Goal: Information Seeking & Learning: Learn about a topic

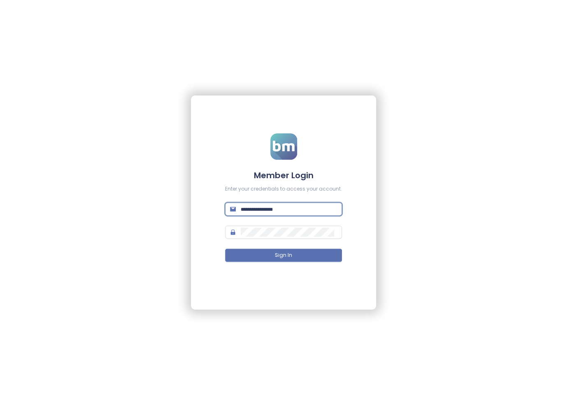
click at [261, 208] on input "text" at bounding box center [289, 209] width 96 height 9
type input "**********"
click at [310, 253] on button "Sign In" at bounding box center [283, 255] width 117 height 13
click at [275, 213] on input "text" at bounding box center [289, 209] width 96 height 9
type input "**********"
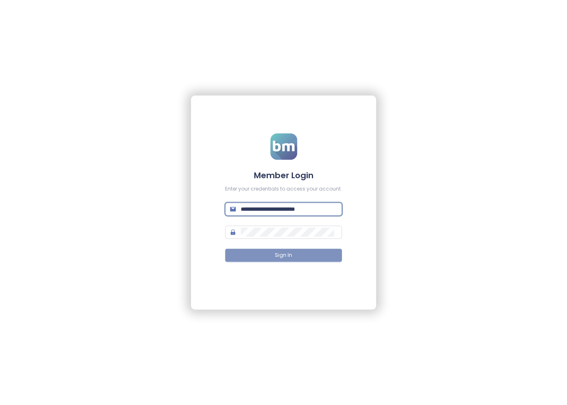
click at [273, 255] on button "Sign In" at bounding box center [283, 255] width 117 height 13
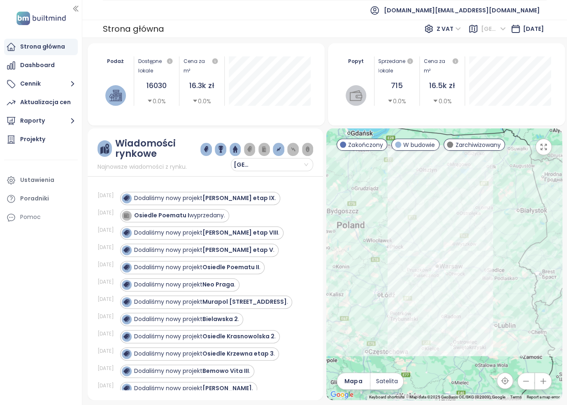
click at [492, 29] on span "Warszawa" at bounding box center [493, 29] width 25 height 12
click at [481, 59] on div "Krakow" at bounding box center [507, 58] width 66 height 9
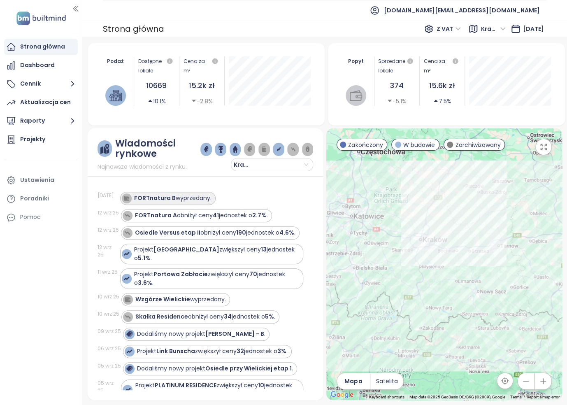
click at [142, 197] on strong "FORTnatura B" at bounding box center [155, 198] width 42 height 8
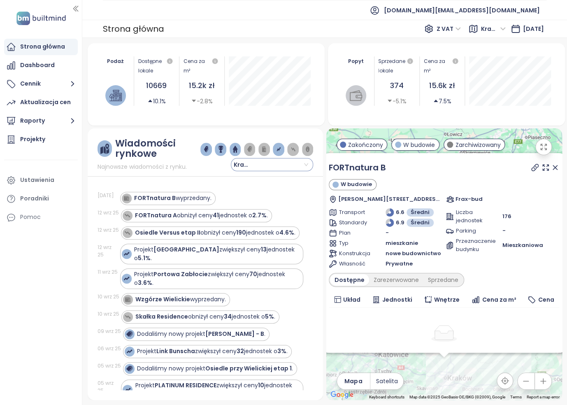
click at [306, 166] on input "search" at bounding box center [272, 165] width 72 height 12
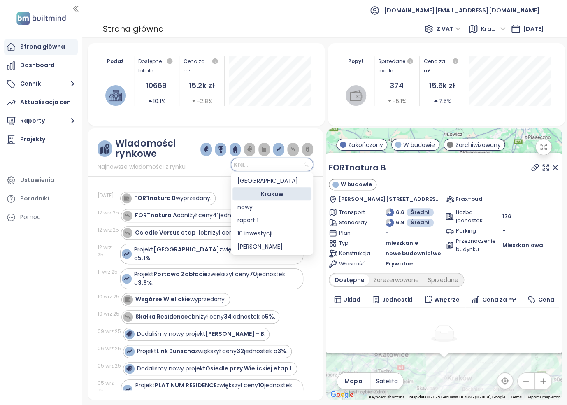
click at [308, 165] on input "search" at bounding box center [272, 165] width 72 height 12
click at [551, 166] on icon at bounding box center [555, 167] width 8 height 8
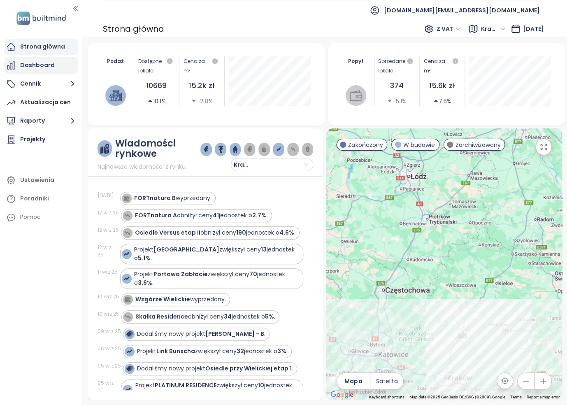
click at [48, 67] on div "Dashboard" at bounding box center [37, 65] width 35 height 10
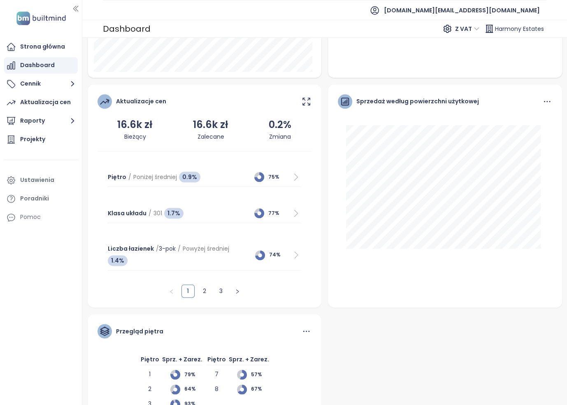
scroll to position [329, 0]
click at [49, 118] on button "Raporty" at bounding box center [41, 121] width 74 height 16
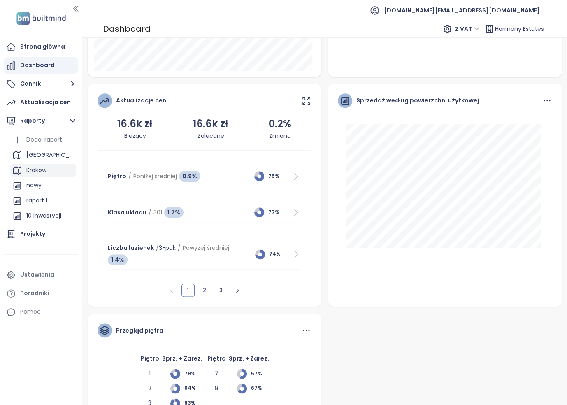
click at [48, 168] on div "Krakow" at bounding box center [42, 170] width 65 height 13
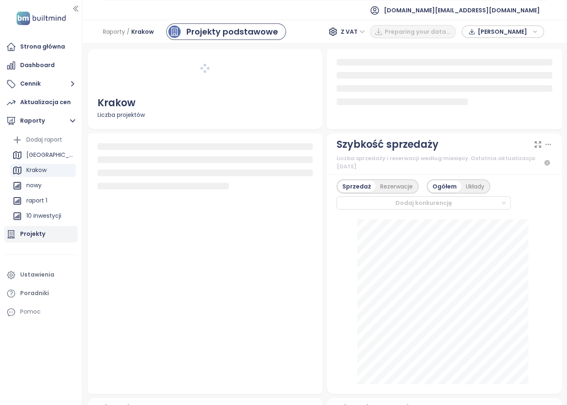
click at [40, 236] on div "Projekty" at bounding box center [32, 234] width 25 height 10
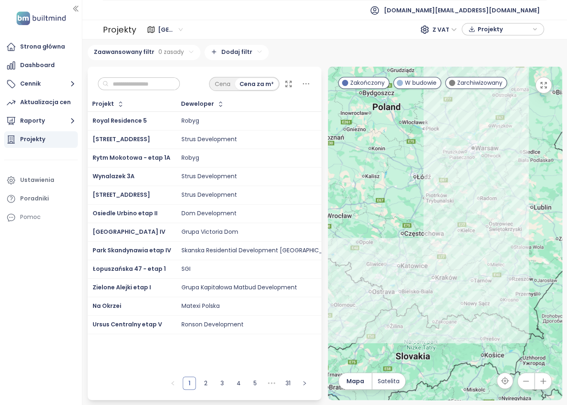
click at [152, 86] on input "text" at bounding box center [142, 84] width 67 height 12
paste input "**********"
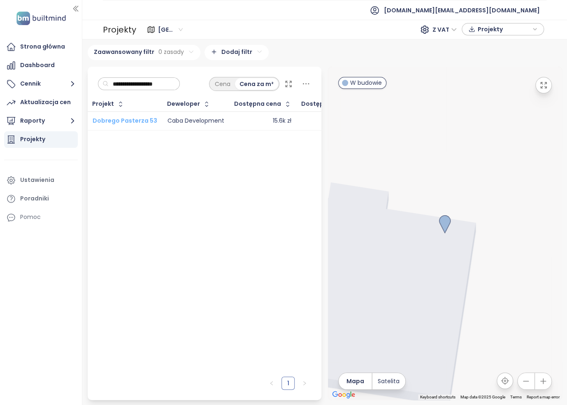
click at [140, 121] on span "Dobrego Pasterza 53" at bounding box center [125, 121] width 65 height 8
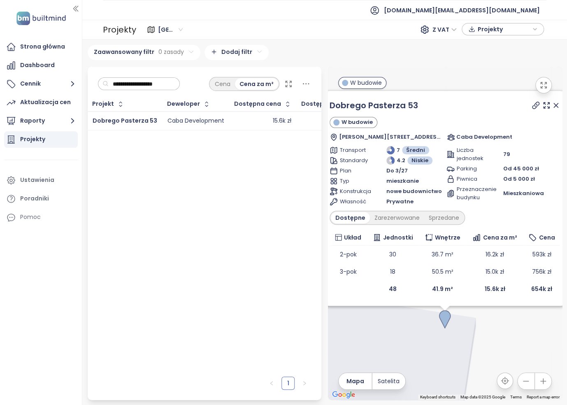
drag, startPoint x: 124, startPoint y: 86, endPoint x: 153, endPoint y: 83, distance: 29.5
click at [124, 86] on input "**********" at bounding box center [142, 84] width 67 height 12
drag, startPoint x: 176, startPoint y: 84, endPoint x: 54, endPoint y: 78, distance: 122.0
click at [53, 79] on section "**********" at bounding box center [283, 202] width 567 height 405
paste input "**"
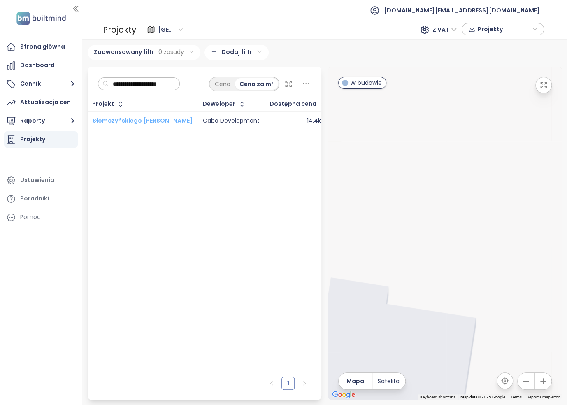
type input "**********"
click at [147, 122] on span "Słomczyńskiego [PERSON_NAME]" at bounding box center [143, 121] width 100 height 8
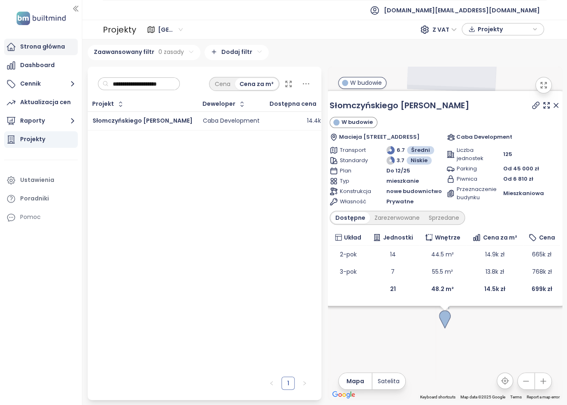
click at [43, 51] on div "Strona główna" at bounding box center [42, 47] width 45 height 10
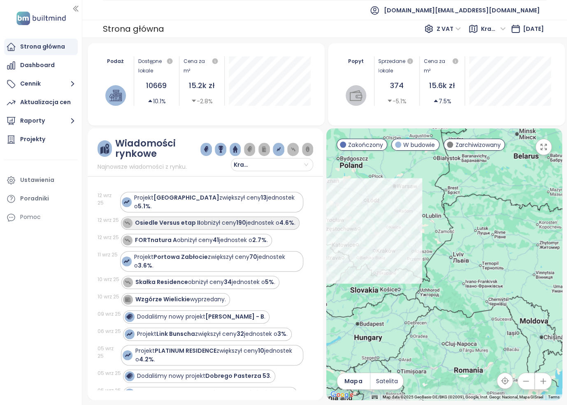
scroll to position [0, 0]
click at [29, 64] on div "Dashboard" at bounding box center [37, 65] width 35 height 10
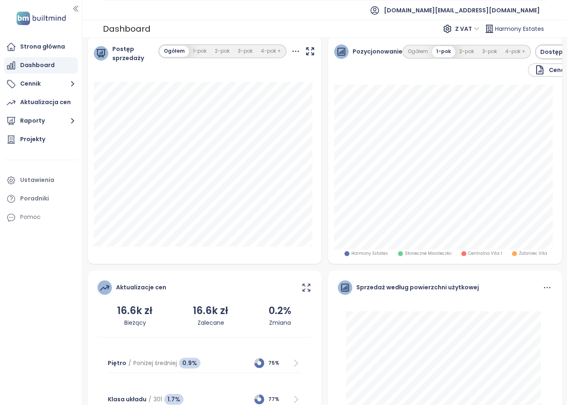
scroll to position [165, 0]
click at [415, 51] on button "Ogółem" at bounding box center [418, 51] width 28 height 11
click at [435, 49] on button "1-pok" at bounding box center [444, 51] width 22 height 11
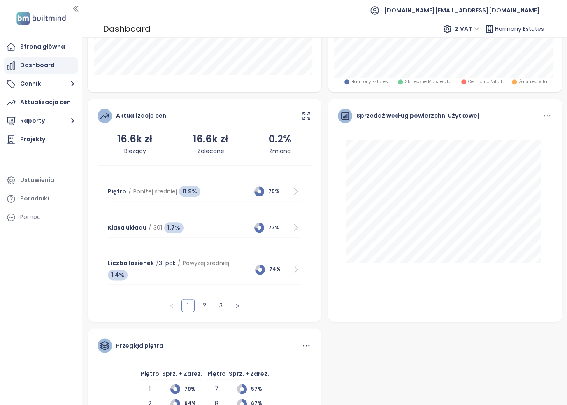
scroll to position [336, 0]
click at [206, 304] on link "2" at bounding box center [204, 305] width 12 height 12
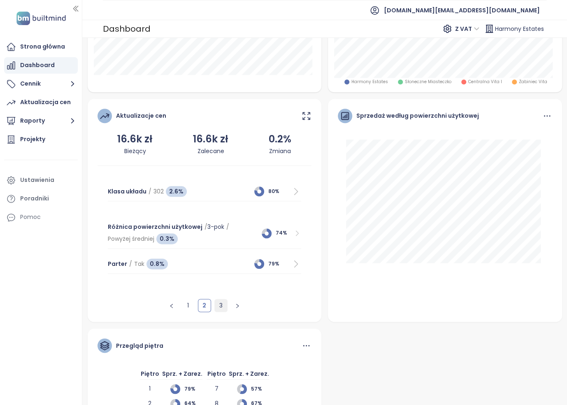
click at [222, 307] on link "3" at bounding box center [221, 305] width 12 height 12
click at [187, 306] on link "1" at bounding box center [188, 305] width 12 height 12
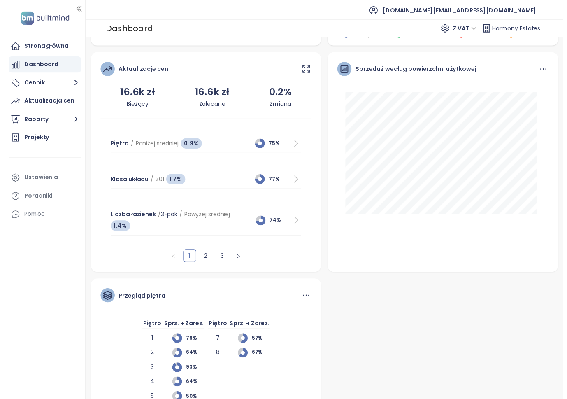
scroll to position [417, 0]
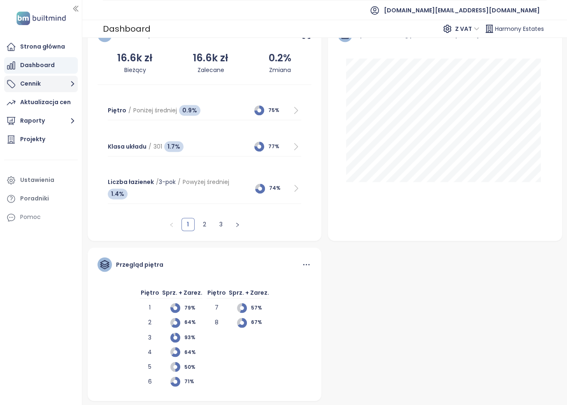
click at [58, 82] on button "Cennik" at bounding box center [41, 84] width 74 height 16
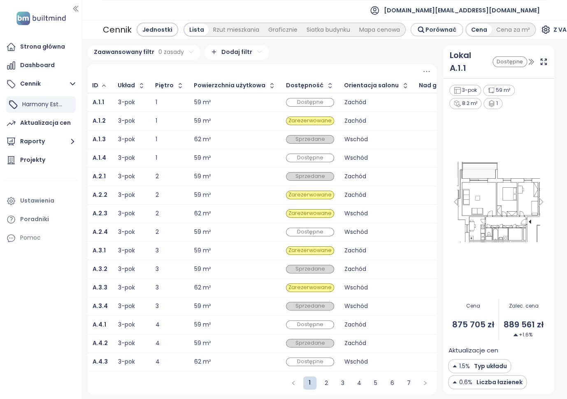
scroll to position [0, 0]
click at [403, 385] on link "7" at bounding box center [409, 383] width 12 height 12
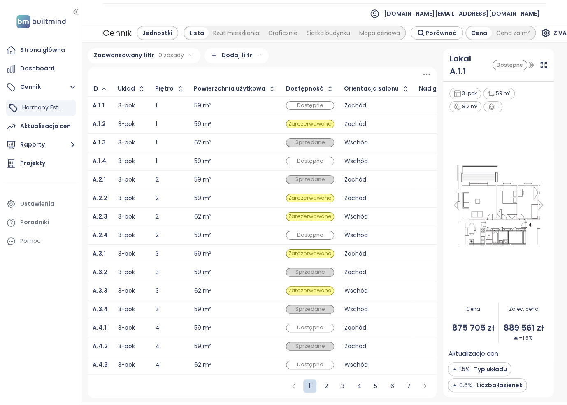
scroll to position [0, 0]
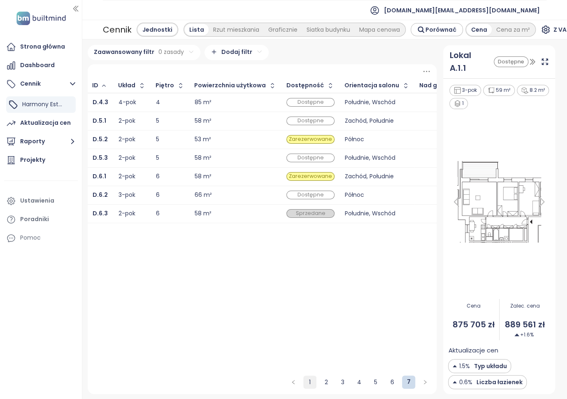
click at [310, 383] on link "1" at bounding box center [310, 382] width 12 height 12
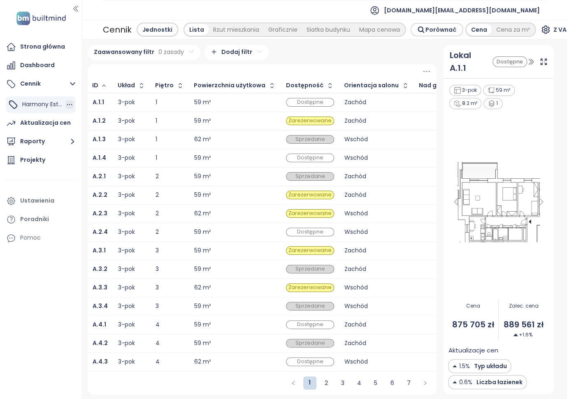
click at [72, 104] on icon "button" at bounding box center [69, 104] width 8 height 8
click at [71, 104] on icon "button" at bounding box center [69, 104] width 8 height 8
click at [69, 85] on icon "button" at bounding box center [73, 84] width 10 height 10
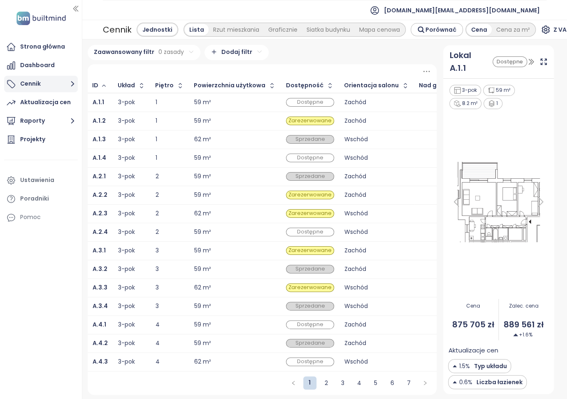
click at [71, 83] on icon "button" at bounding box center [73, 84] width 10 height 10
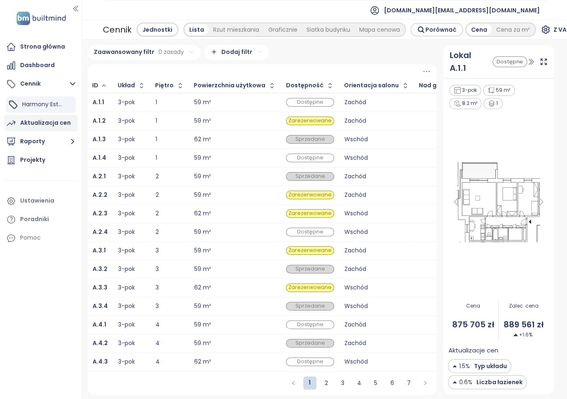
click at [53, 123] on div "Aktualizacja cen" at bounding box center [45, 123] width 51 height 10
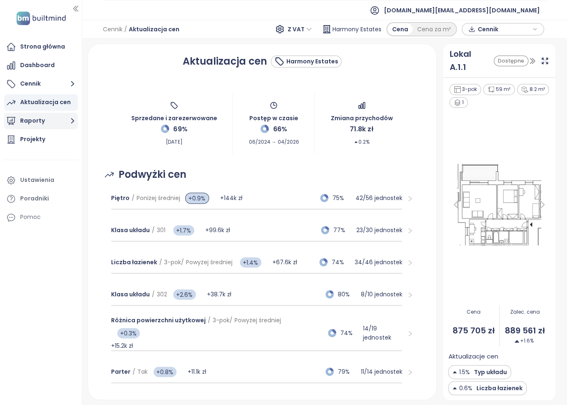
click at [61, 120] on button "Raporty" at bounding box center [41, 121] width 74 height 16
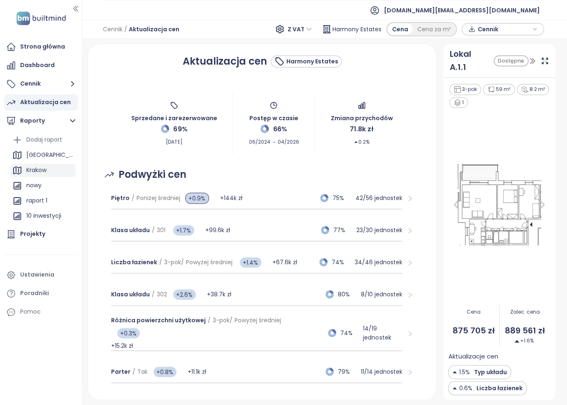
click at [40, 170] on div "Krakow" at bounding box center [36, 170] width 20 height 10
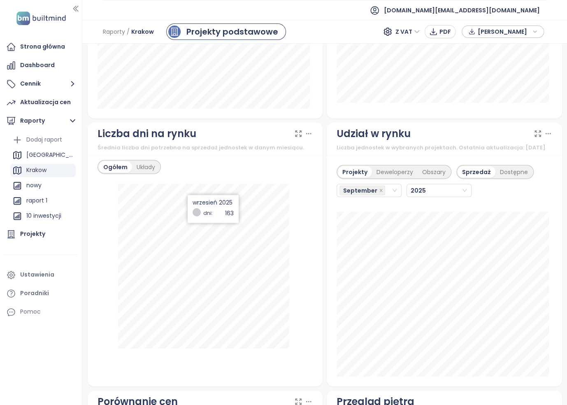
scroll to position [905, 0]
click at [149, 169] on div "Układy" at bounding box center [146, 167] width 28 height 12
click at [114, 167] on div "Ogółem" at bounding box center [115, 167] width 33 height 12
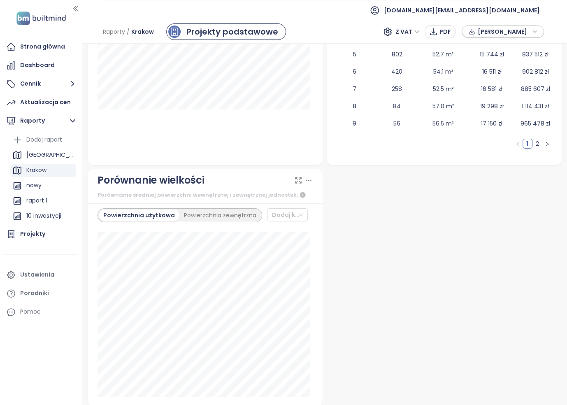
scroll to position [1426, 0]
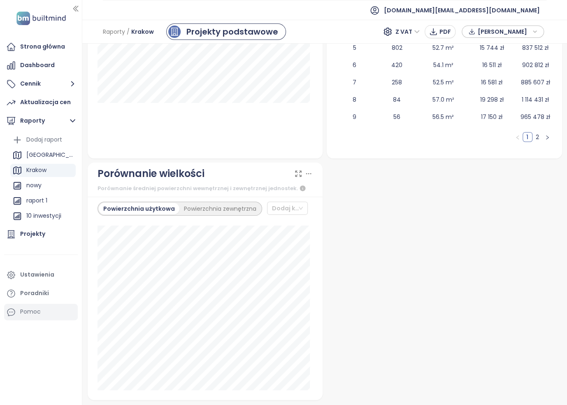
drag, startPoint x: 46, startPoint y: 233, endPoint x: 70, endPoint y: 217, distance: 28.8
click at [46, 233] on div "Projekty" at bounding box center [41, 234] width 74 height 16
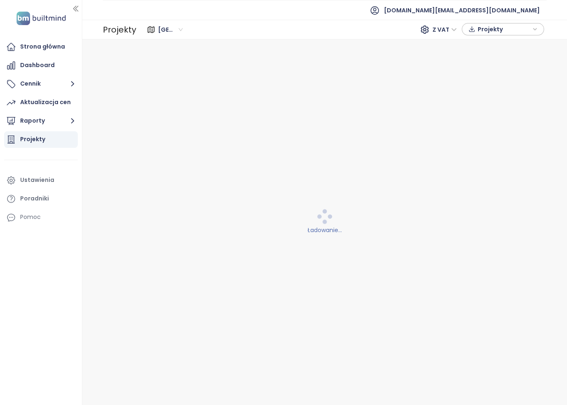
click at [183, 27] on div "Warszawa" at bounding box center [171, 29] width 33 height 13
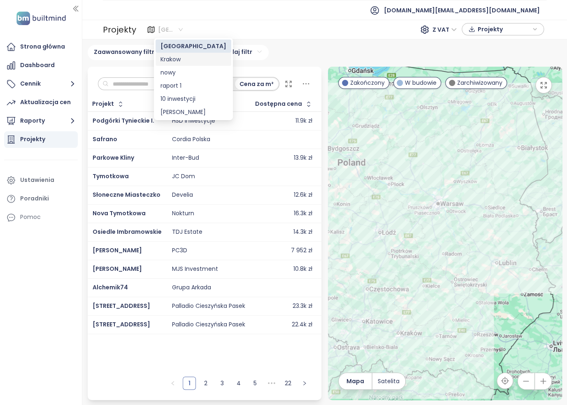
click at [174, 59] on div "Krakow" at bounding box center [194, 59] width 66 height 9
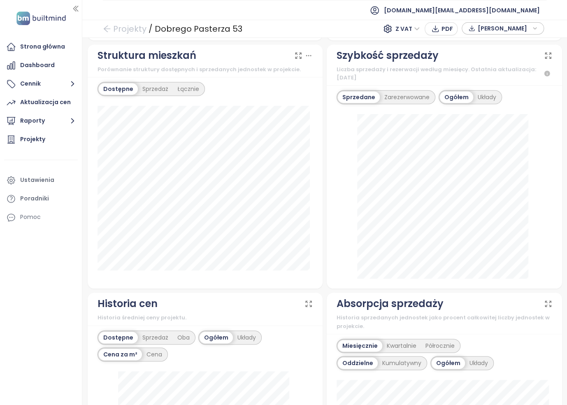
scroll to position [208, 0]
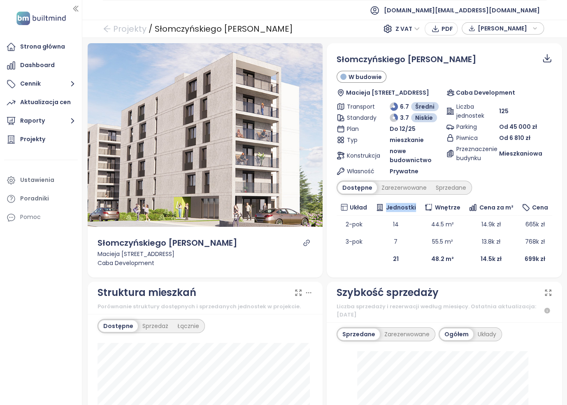
drag, startPoint x: 412, startPoint y: 208, endPoint x: 384, endPoint y: 207, distance: 28.0
click at [383, 208] on div "Jednostki" at bounding box center [396, 207] width 42 height 9
copy span "Jednostki"
click at [310, 21] on div "Projekty / [PERSON_NAME] Z VAT PDF [PERSON_NAME]" at bounding box center [324, 29] width 485 height 18
click at [304, 243] on icon "link" at bounding box center [307, 243] width 6 height 6
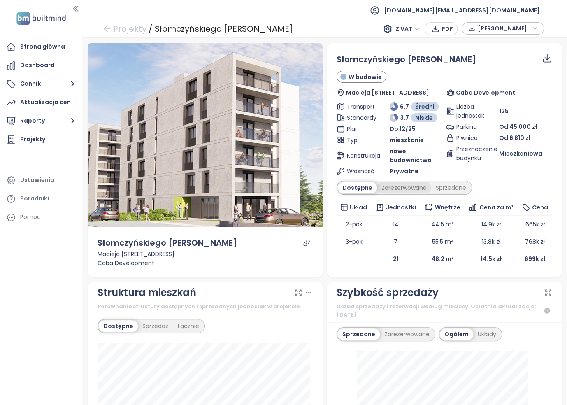
click at [397, 188] on div "Zarezerwowane" at bounding box center [404, 188] width 54 height 12
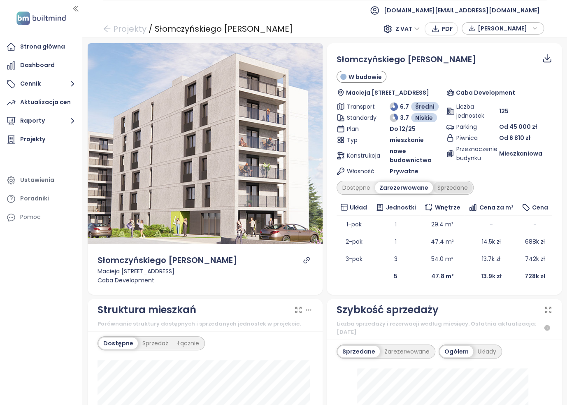
click at [440, 186] on div "Sprzedane" at bounding box center [453, 188] width 40 height 12
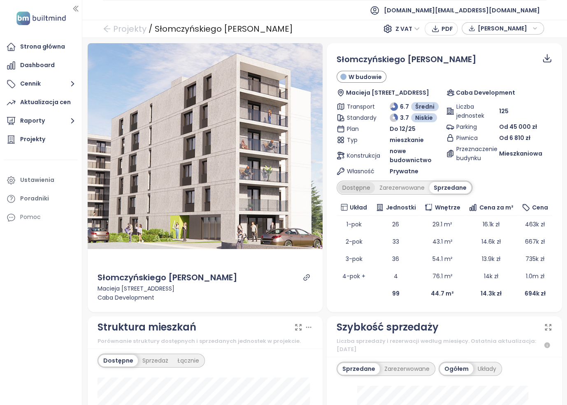
click at [357, 186] on div "Dostępne" at bounding box center [356, 188] width 37 height 12
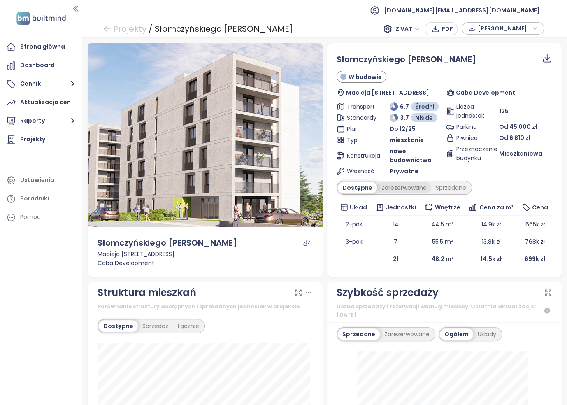
click at [407, 186] on div "Zarezerwowane" at bounding box center [404, 188] width 54 height 12
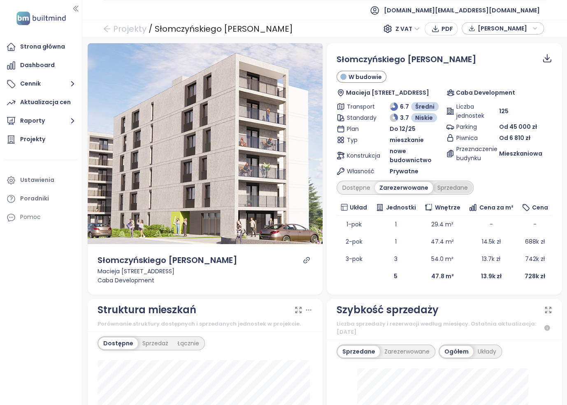
click at [447, 188] on div "Sprzedane" at bounding box center [453, 188] width 40 height 12
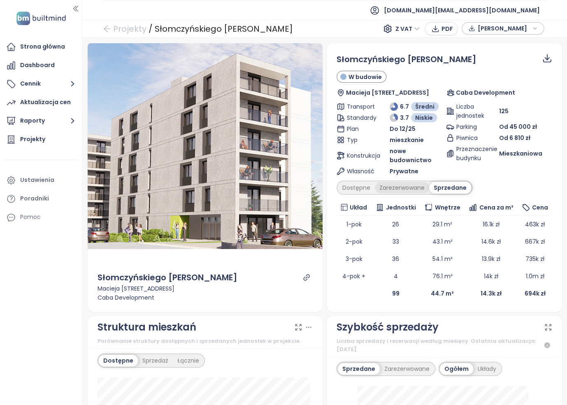
click at [406, 186] on div "Zarezerwowane" at bounding box center [402, 188] width 54 height 12
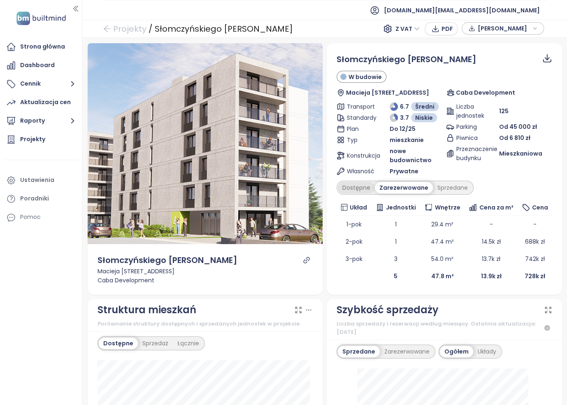
click at [349, 186] on div "Dostępne" at bounding box center [356, 188] width 37 height 12
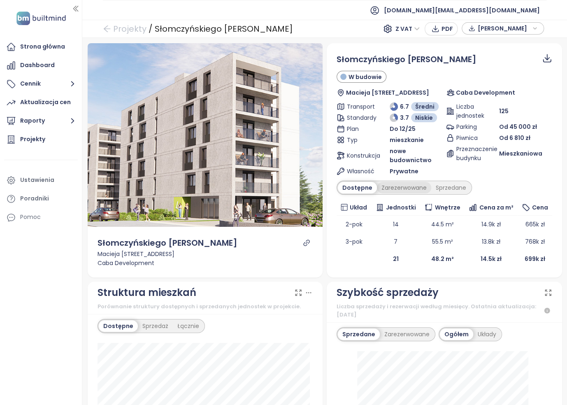
click at [397, 189] on div "Zarezerwowane" at bounding box center [404, 188] width 54 height 12
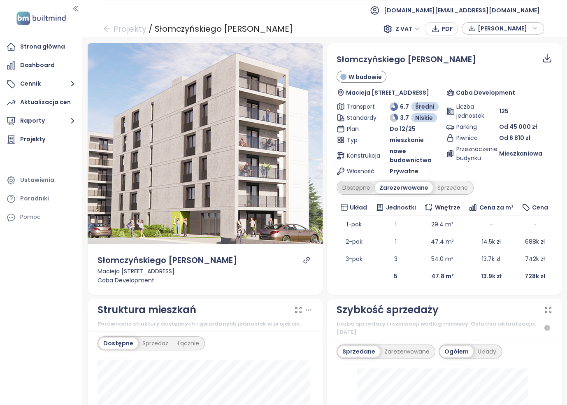
click at [358, 185] on div "Dostępne" at bounding box center [356, 188] width 37 height 12
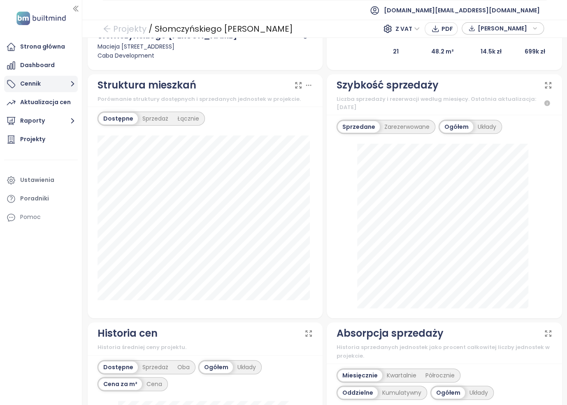
scroll to position [206, 0]
